Goal: Task Accomplishment & Management: Complete application form

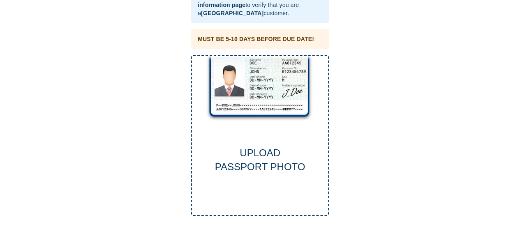
scroll to position [59, 0]
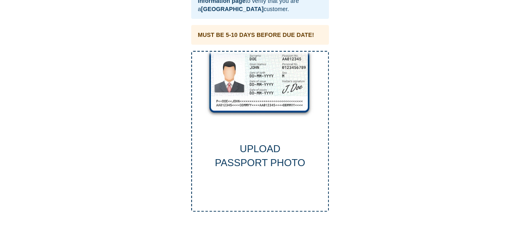
drag, startPoint x: 237, startPoint y: 140, endPoint x: 365, endPoint y: 149, distance: 128.5
click at [365, 149] on div "This is a secure link , and your information is safe . To access our 90 day rep…" at bounding box center [259, 80] width 503 height 263
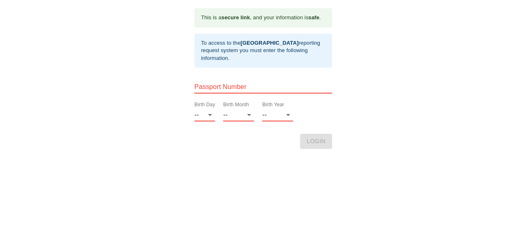
scroll to position [0, 0]
click at [210, 115] on select "-- 01 02 03 04 05 06 07 08 09 10 11 12 13 14 15 16 17 18 19 20 21 22 23 24 25 2…" at bounding box center [204, 114] width 21 height 13
select select "01"
click at [194, 108] on select "-- 01 02 03 04 05 06 07 08 09 10 11 12 13 14 15 16 17 18 19 20 21 22 23 24 25 2…" at bounding box center [204, 114] width 21 height 13
click at [249, 118] on select "-- 01 02 03 04 05 06 07 08 09 10 11 12" at bounding box center [238, 114] width 31 height 13
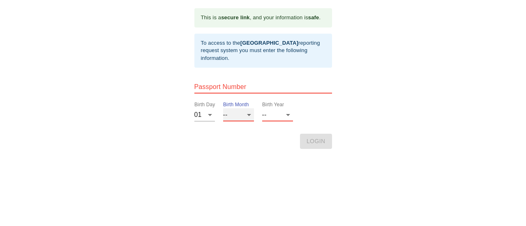
select select "09"
click at [223, 108] on select "-- 01 02 03 04 05 06 07 08 09 10 11 12" at bounding box center [238, 114] width 31 height 13
click at [290, 116] on select "-- 2025 2024 2023 2022 2021 2020 2019 2018 2017 2016 2015 2014 2013 2012 2011 2…" at bounding box center [277, 114] width 31 height 13
select select "1960"
click at [262, 108] on select "-- 2025 2024 2023 2022 2021 2020 2019 2018 2017 2016 2015 2014 2013 2012 2011 2…" at bounding box center [277, 114] width 31 height 13
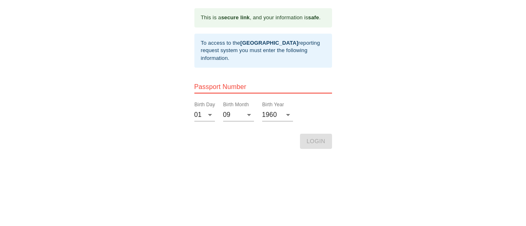
click at [312, 16] on html "This is a secure link , and your information is safe . To access to the Thai Vi…" at bounding box center [263, 8] width 526 height 16
click at [315, 16] on html "This is a secure link , and your information is safe . To access to the Thai Vi…" at bounding box center [263, 8] width 526 height 16
click at [281, 82] on input "text" at bounding box center [263, 87] width 138 height 13
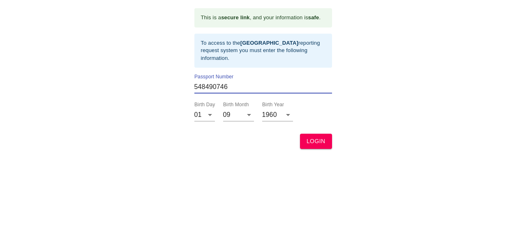
type input "548490746"
click at [314, 142] on span "LOGIN" at bounding box center [315, 141] width 19 height 10
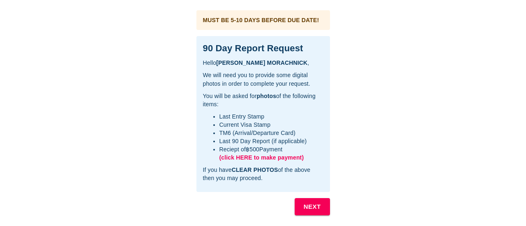
click at [231, 158] on span "(click HERE to make payment)" at bounding box center [261, 157] width 85 height 7
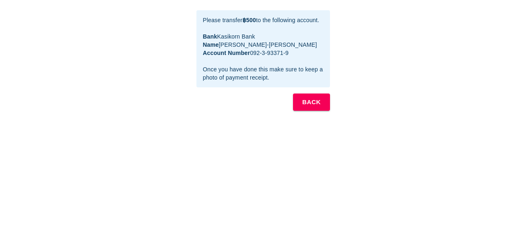
click at [317, 101] on b "BACK" at bounding box center [311, 102] width 18 height 11
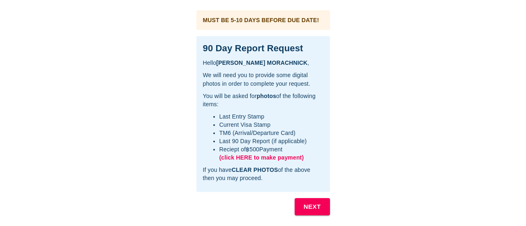
click at [309, 205] on b "NEXT" at bounding box center [312, 207] width 17 height 11
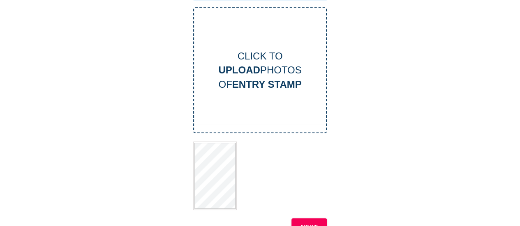
scroll to position [67, 0]
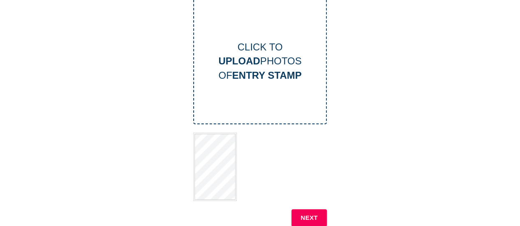
click at [304, 216] on b "NEXT" at bounding box center [308, 218] width 17 height 11
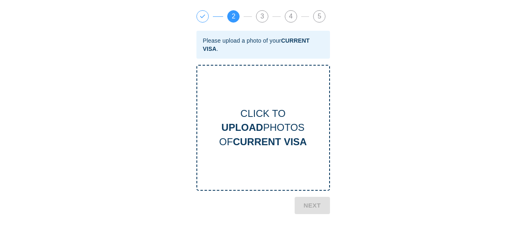
click at [260, 127] on b "UPLOAD" at bounding box center [241, 127] width 41 height 11
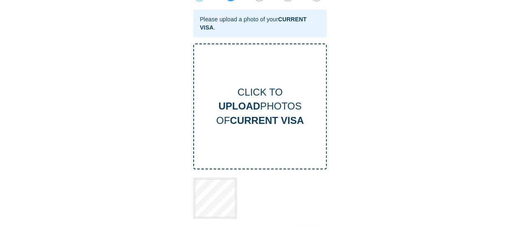
scroll to position [39, 0]
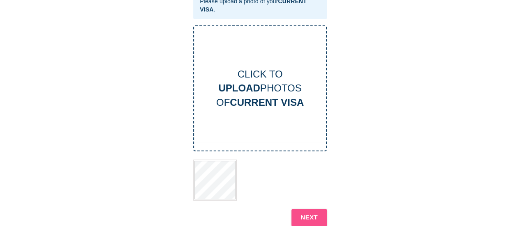
click at [313, 219] on b "NEXT" at bounding box center [308, 217] width 17 height 11
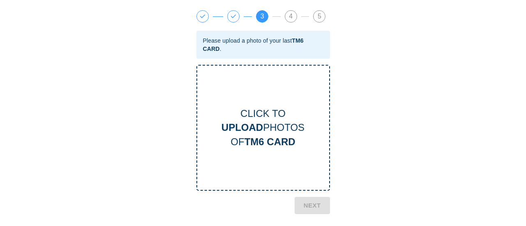
click at [270, 147] on b "TM6 CARD" at bounding box center [269, 141] width 51 height 11
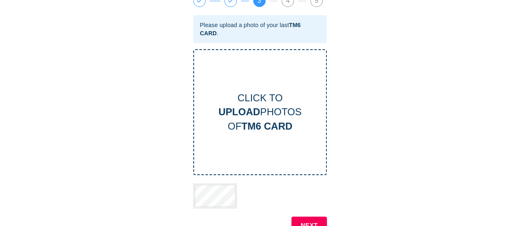
scroll to position [23, 0]
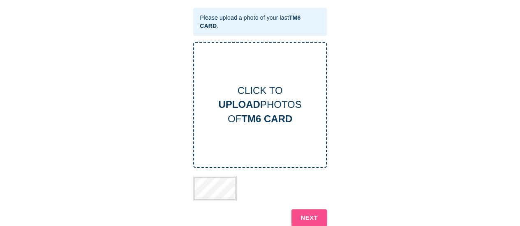
click at [311, 213] on b "NEXT" at bounding box center [308, 218] width 17 height 11
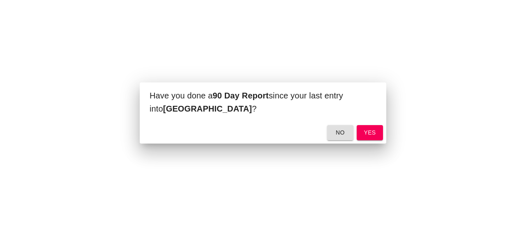
click at [367, 132] on span "yes" at bounding box center [369, 133] width 13 height 10
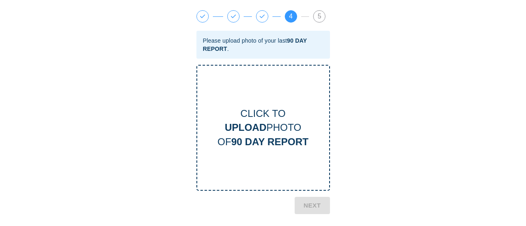
click at [261, 129] on b "UPLOAD" at bounding box center [245, 127] width 41 height 11
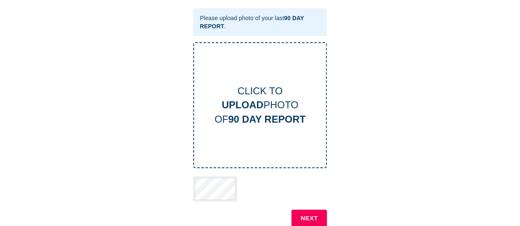
scroll to position [23, 0]
click at [311, 221] on b "NEXT" at bounding box center [308, 218] width 17 height 11
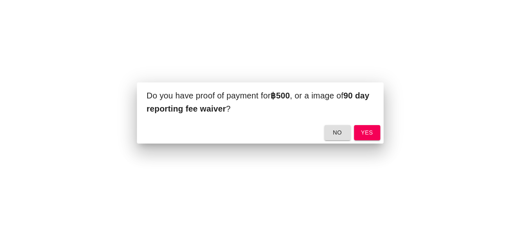
scroll to position [0, 0]
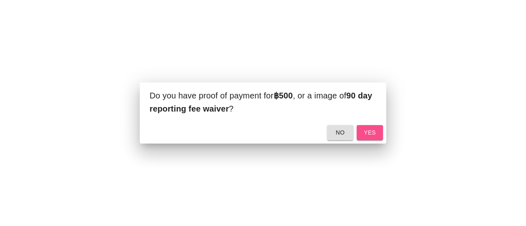
click at [374, 133] on span "yes" at bounding box center [369, 133] width 13 height 10
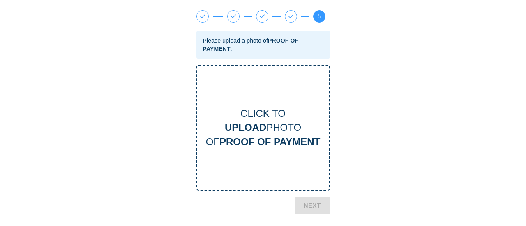
click at [294, 147] on b "PROOF OF PAYMENT" at bounding box center [269, 141] width 101 height 11
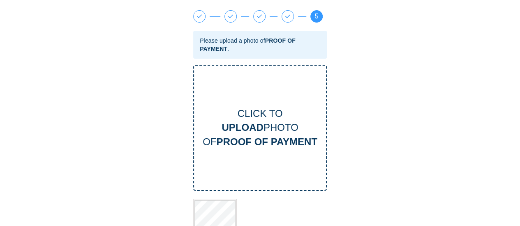
scroll to position [55, 0]
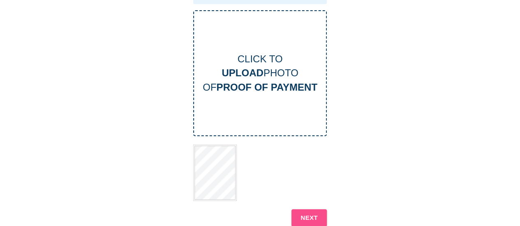
click at [305, 217] on b "NEXT" at bounding box center [308, 218] width 17 height 11
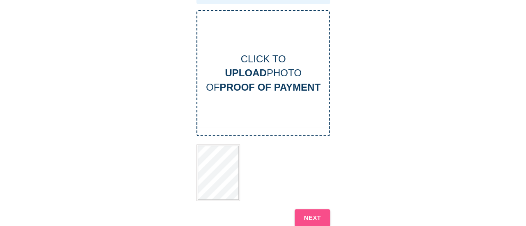
scroll to position [0, 0]
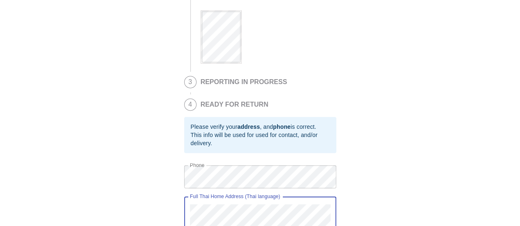
scroll to position [230, 0]
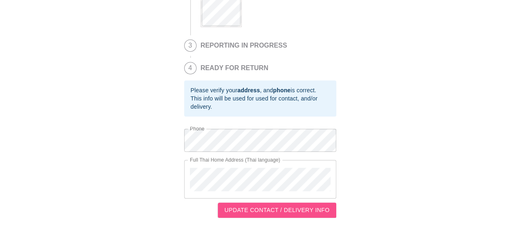
click at [283, 212] on span "UPDATE CONTACT / DELIVERY INFO" at bounding box center [276, 210] width 105 height 10
click at [290, 210] on span "UPDATE CONTACT / DELIVERY INFO" at bounding box center [276, 210] width 105 height 10
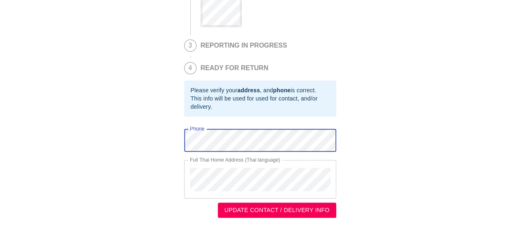
click at [421, 149] on div "This is a secure link , and your information is safe . 1 90 DAY REPORT REQUESTE…" at bounding box center [259, 0] width 503 height 435
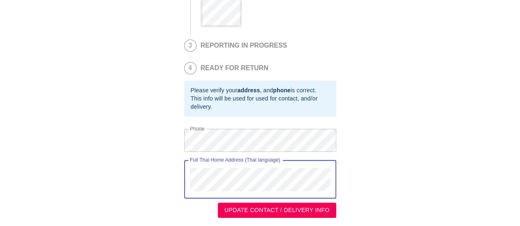
click at [456, 187] on div "This is a secure link , and your information is safe . 1 90 DAY REPORT REQUESTE…" at bounding box center [259, 0] width 503 height 435
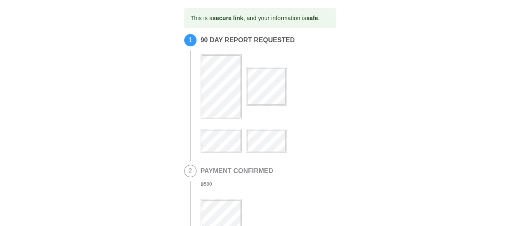
scroll to position [41, 0]
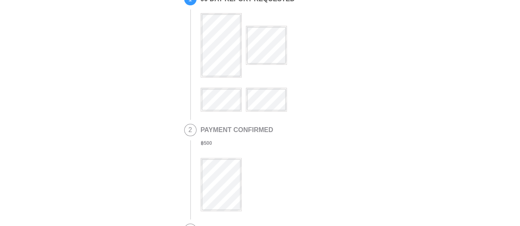
click at [225, 129] on h2 "PAYMENT CONFIRMED" at bounding box center [236, 130] width 73 height 7
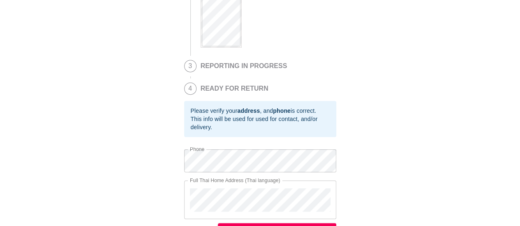
scroll to position [230, 0]
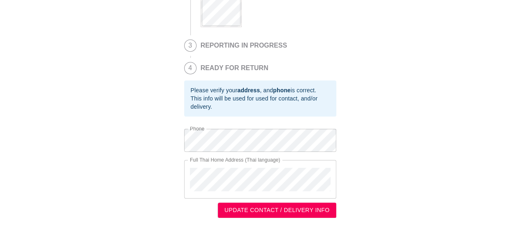
click at [385, 190] on div "This is a secure link , and your information is safe . 1 90 DAY REPORT REQUESTE…" at bounding box center [259, 0] width 503 height 435
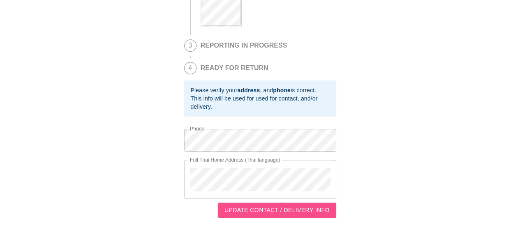
click at [329, 209] on span "UPDATE CONTACT / DELIVERY INFO" at bounding box center [276, 210] width 105 height 10
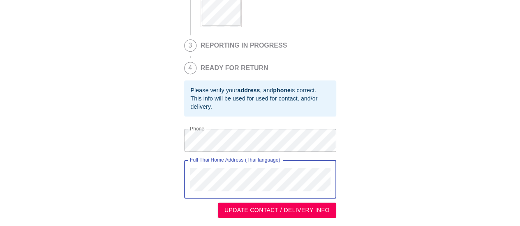
click at [187, 174] on div "Full Thai Home Address (Thai language)" at bounding box center [260, 179] width 152 height 39
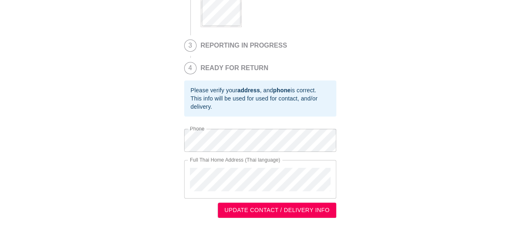
click at [463, 87] on div "This is a secure link , and your information is safe . 1 90 DAY REPORT REQUESTE…" at bounding box center [259, 0] width 503 height 435
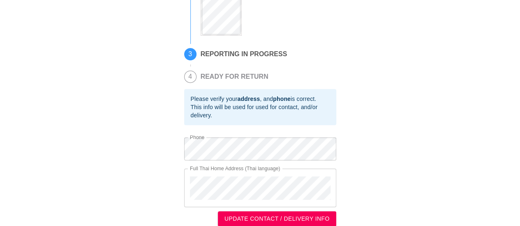
scroll to position [205, 0]
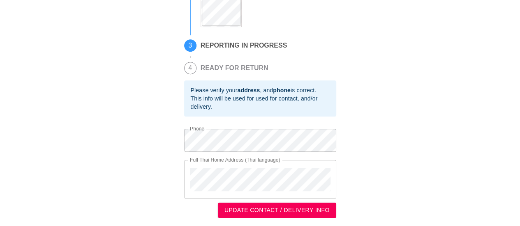
click at [267, 209] on span "UPDATE CONTACT / DELIVERY INFO" at bounding box center [276, 210] width 105 height 10
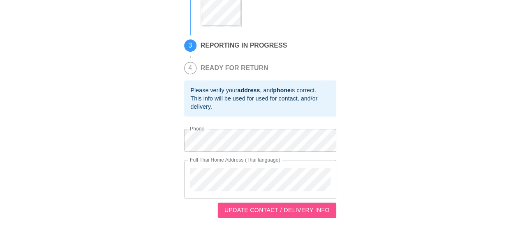
click at [272, 209] on span "UPDATE CONTACT / DELIVERY INFO" at bounding box center [276, 210] width 105 height 10
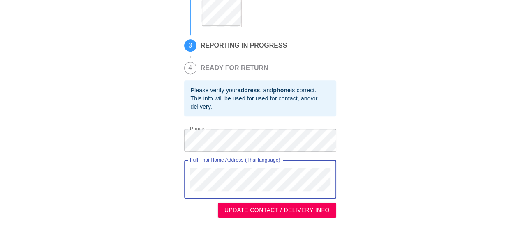
click at [184, 170] on div "Full Thai Home Address (Thai language)" at bounding box center [260, 179] width 152 height 39
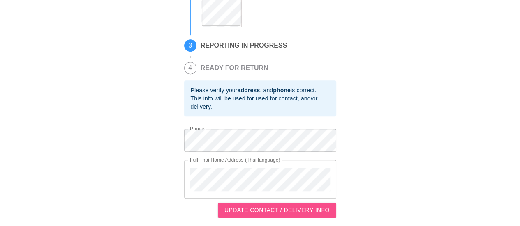
click at [277, 205] on button "UPDATE CONTACT / DELIVERY INFO" at bounding box center [277, 210] width 118 height 15
click at [302, 211] on span "UPDATE CONTACT / DELIVERY INFO" at bounding box center [276, 210] width 105 height 10
